Goal: Check status: Check status

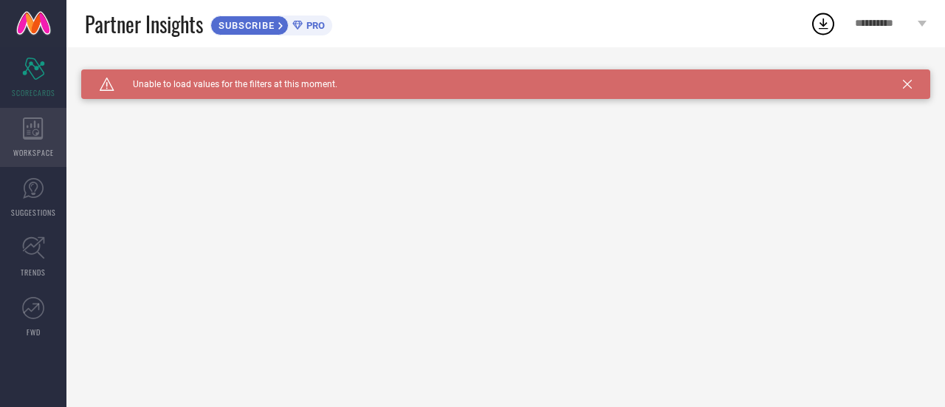
click at [37, 126] on icon at bounding box center [33, 128] width 21 height 22
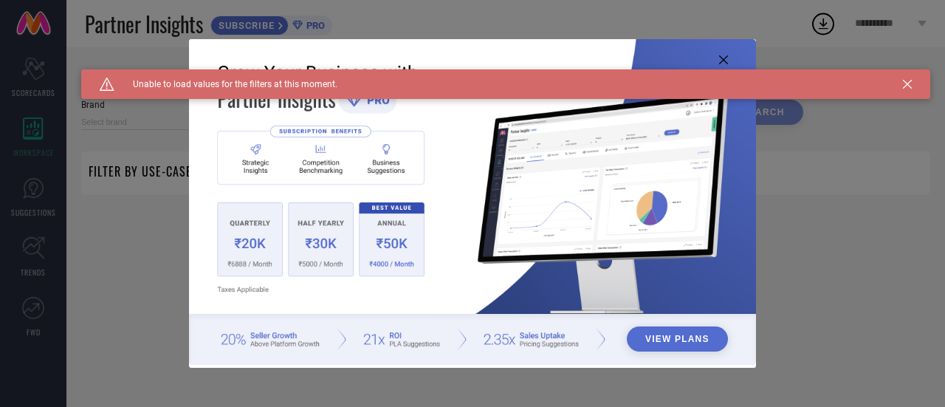
type input "1 STOP FASHION"
type input "All"
click at [909, 86] on icon at bounding box center [907, 84] width 9 height 9
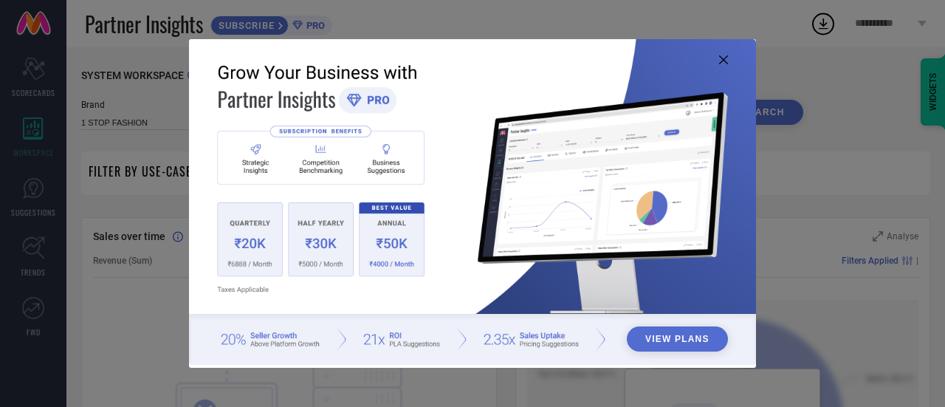
click at [719, 60] on icon at bounding box center [723, 59] width 9 height 9
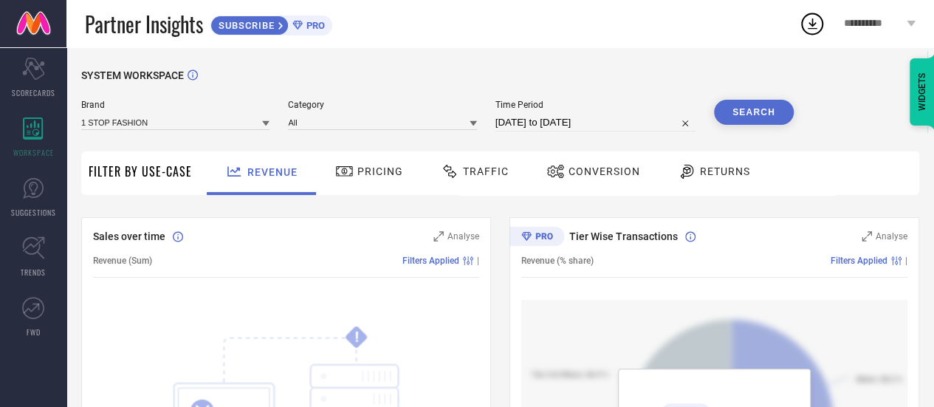
click at [380, 165] on div "Pricing" at bounding box center [369, 171] width 75 height 25
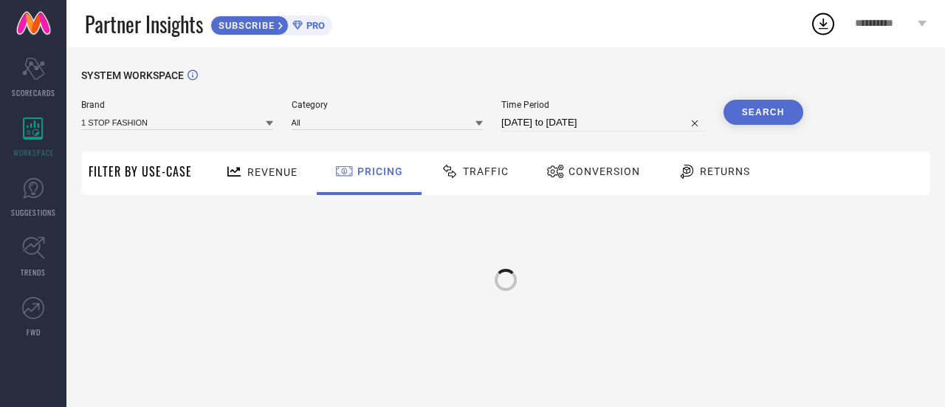
click at [282, 176] on span "Revenue" at bounding box center [272, 172] width 50 height 12
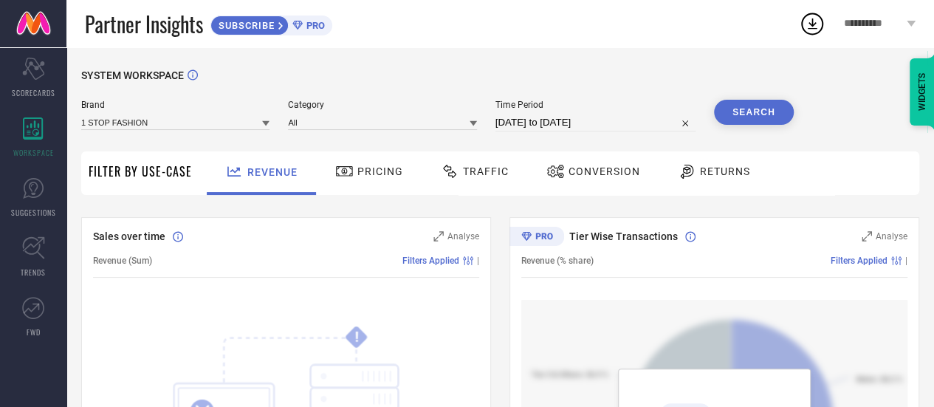
click at [564, 119] on input "09-08-2025 to 08-09-2025" at bounding box center [596, 123] width 200 height 18
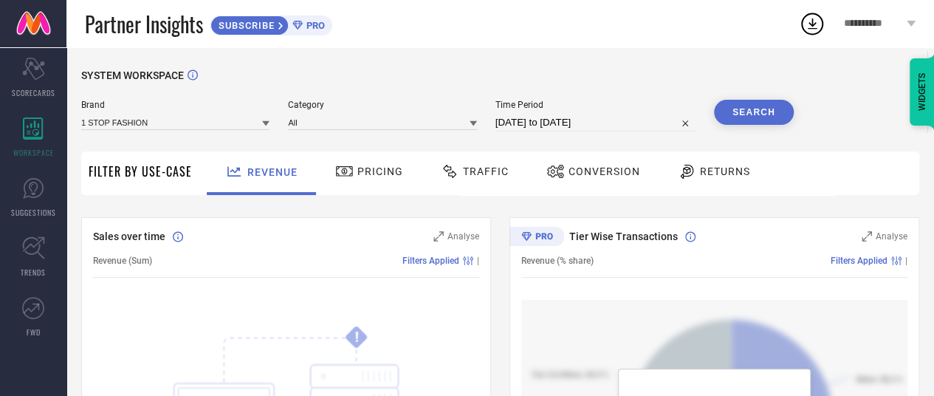
select select "7"
select select "2025"
select select "8"
select select "2025"
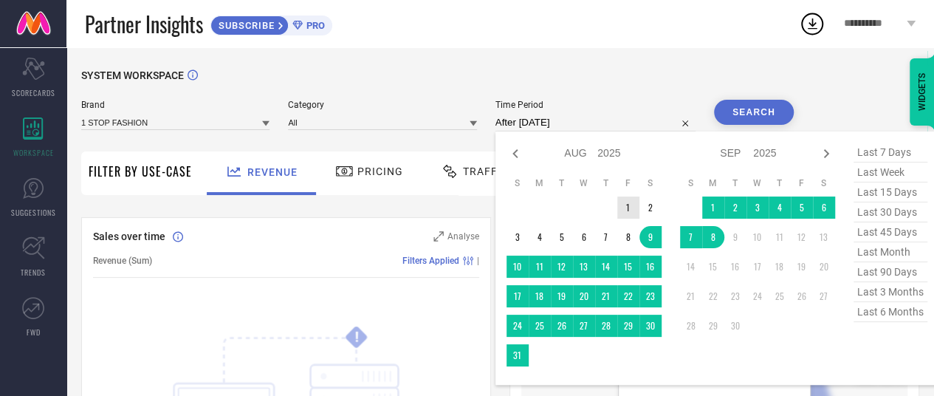
click at [629, 207] on td "1" at bounding box center [628, 207] width 22 height 22
type input "01-08-2025 to 01-08-2025"
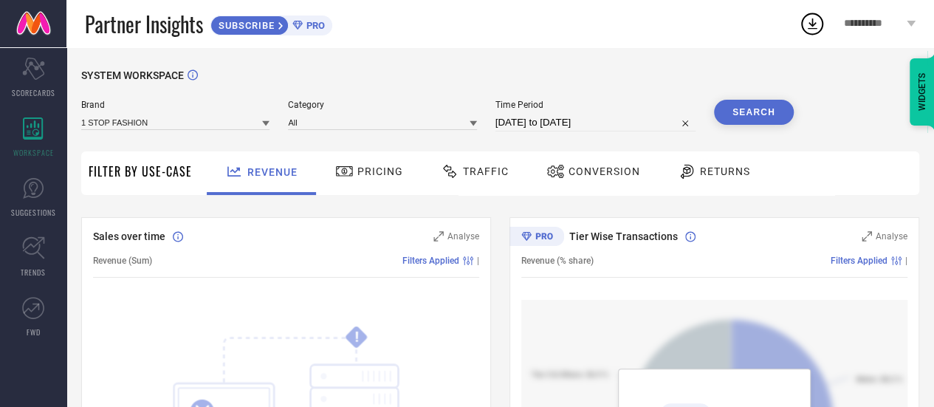
click at [622, 123] on input "01-08-2025 to 01-08-2025" at bounding box center [596, 123] width 200 height 18
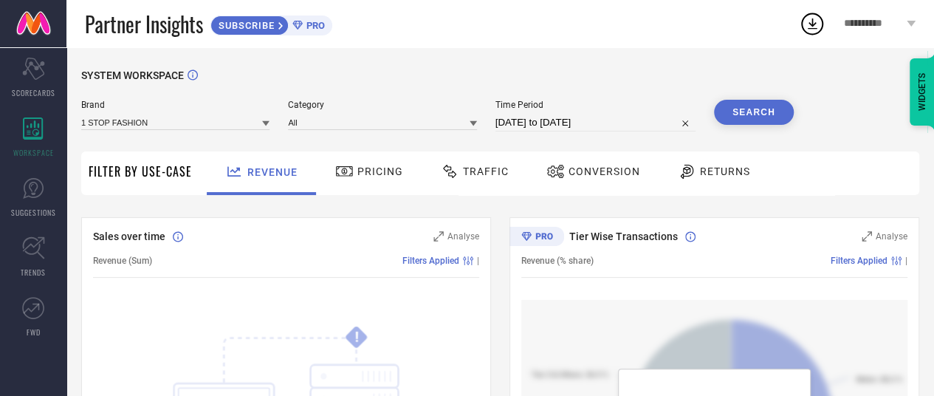
select select "7"
select select "2025"
select select "8"
select select "2025"
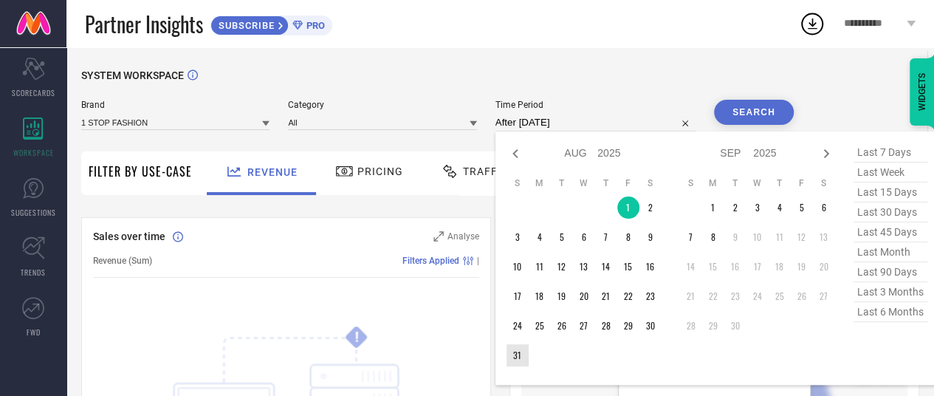
click at [518, 357] on td "31" at bounding box center [518, 355] width 22 height 22
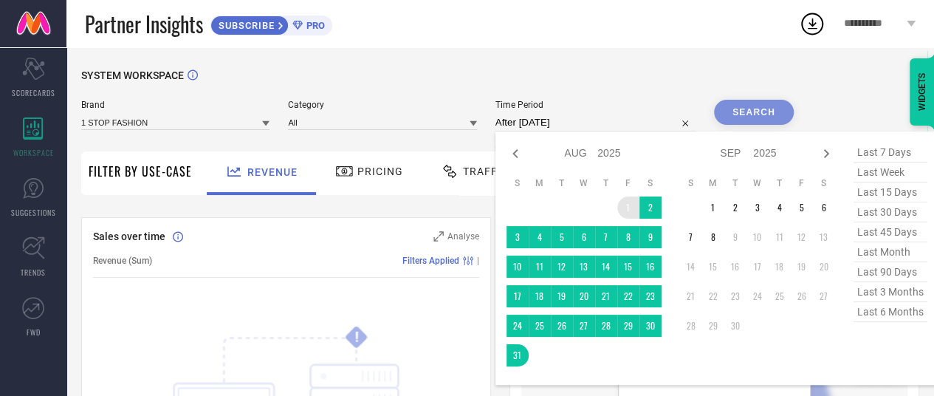
type input "01-08-2025 to 31-08-2025"
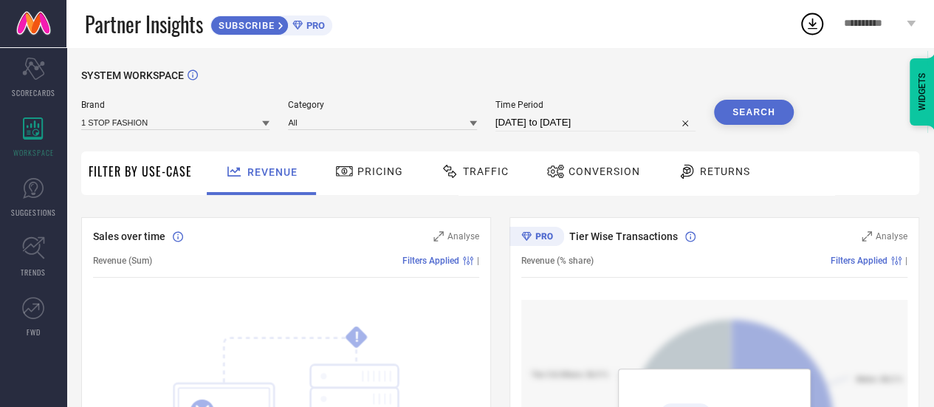
click at [755, 107] on button "Search" at bounding box center [754, 112] width 80 height 25
